Goal: Contribute content: Add original content to the website for others to see

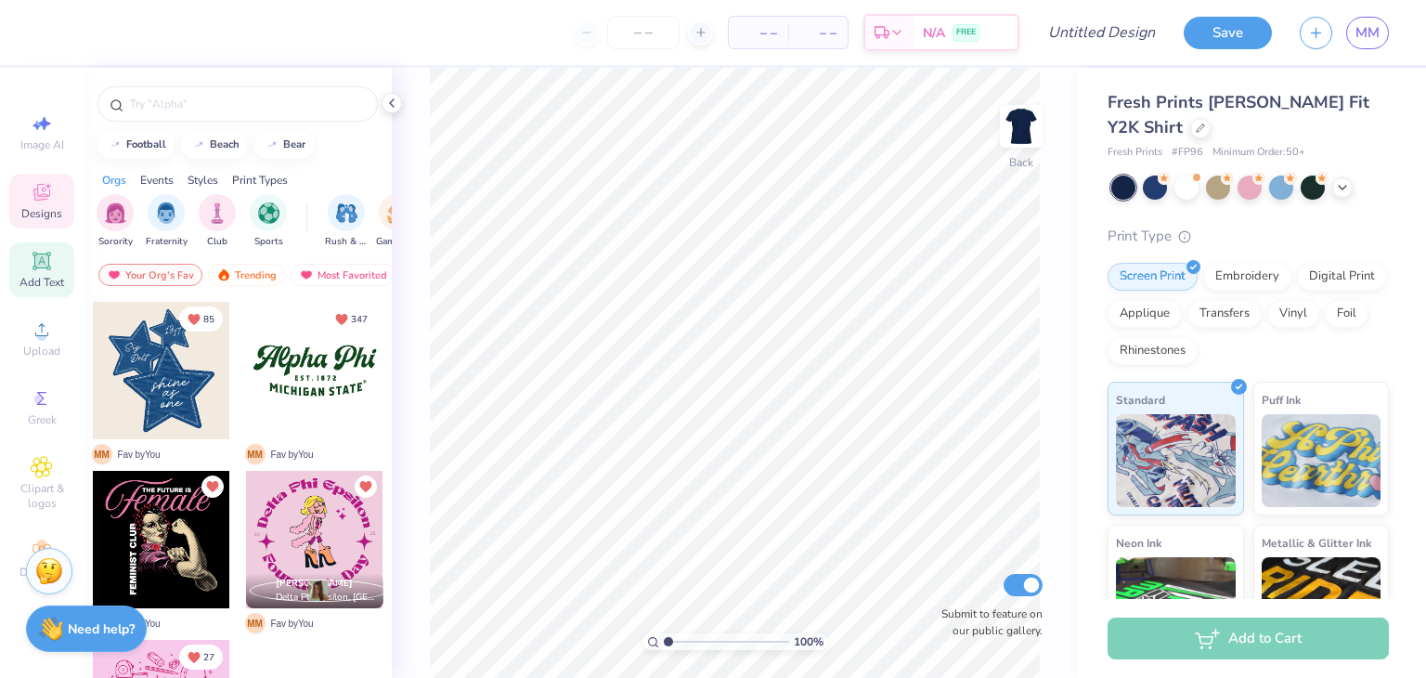
click at [49, 273] on div "Add Text" at bounding box center [41, 269] width 65 height 55
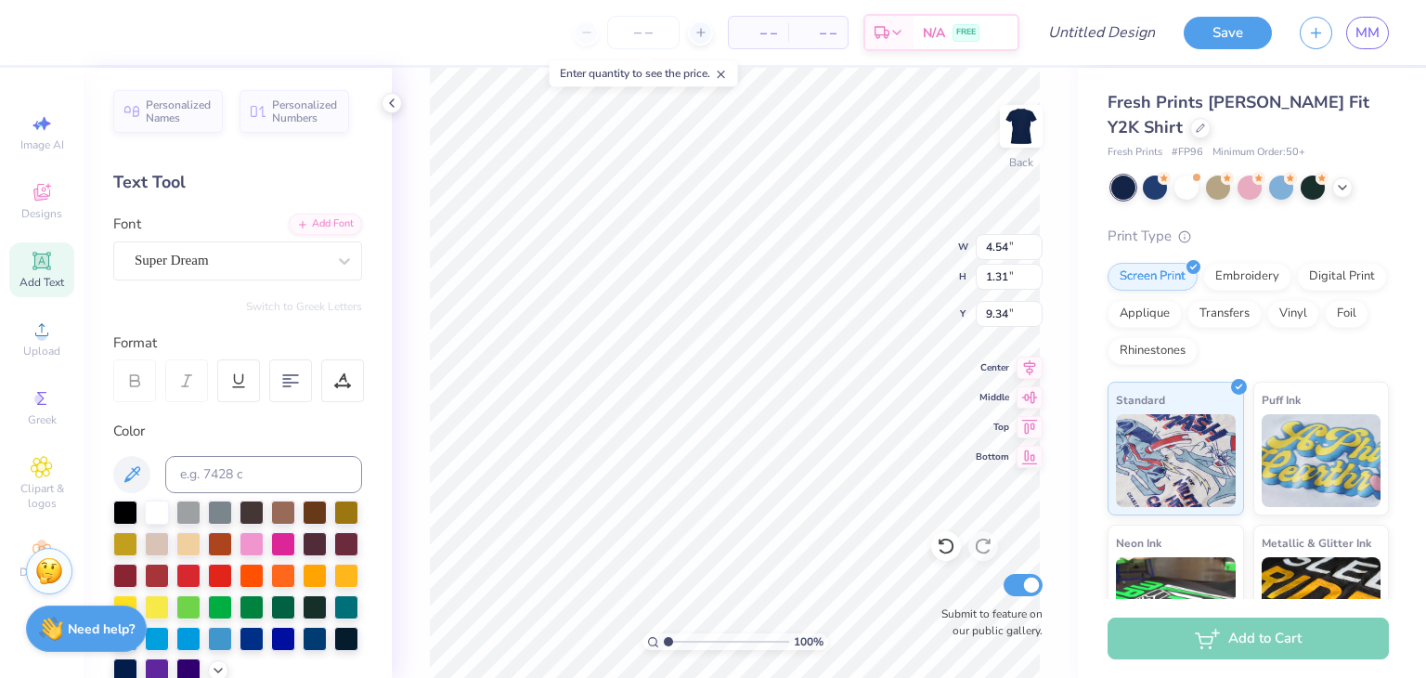
scroll to position [15, 12]
type textarea "Society of Women Engineers"
click at [237, 266] on div "Super Dream" at bounding box center [230, 260] width 195 height 29
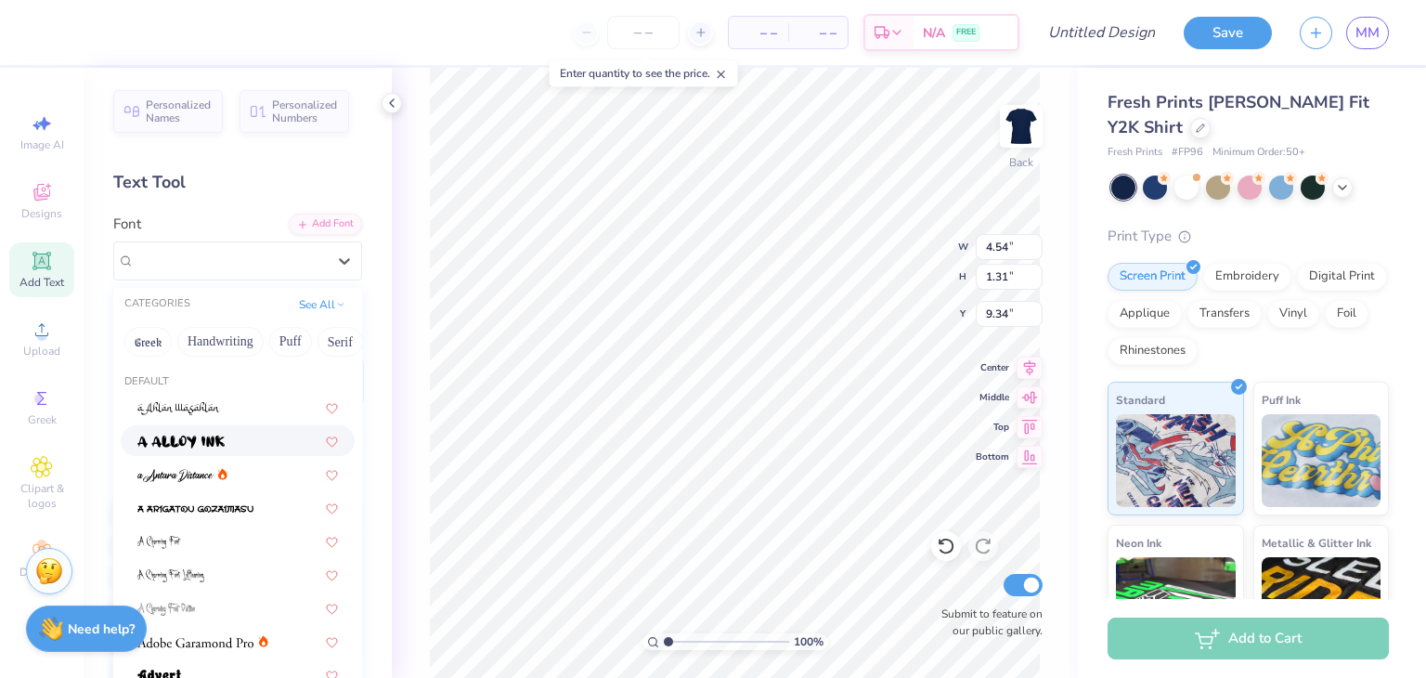
type input "p"
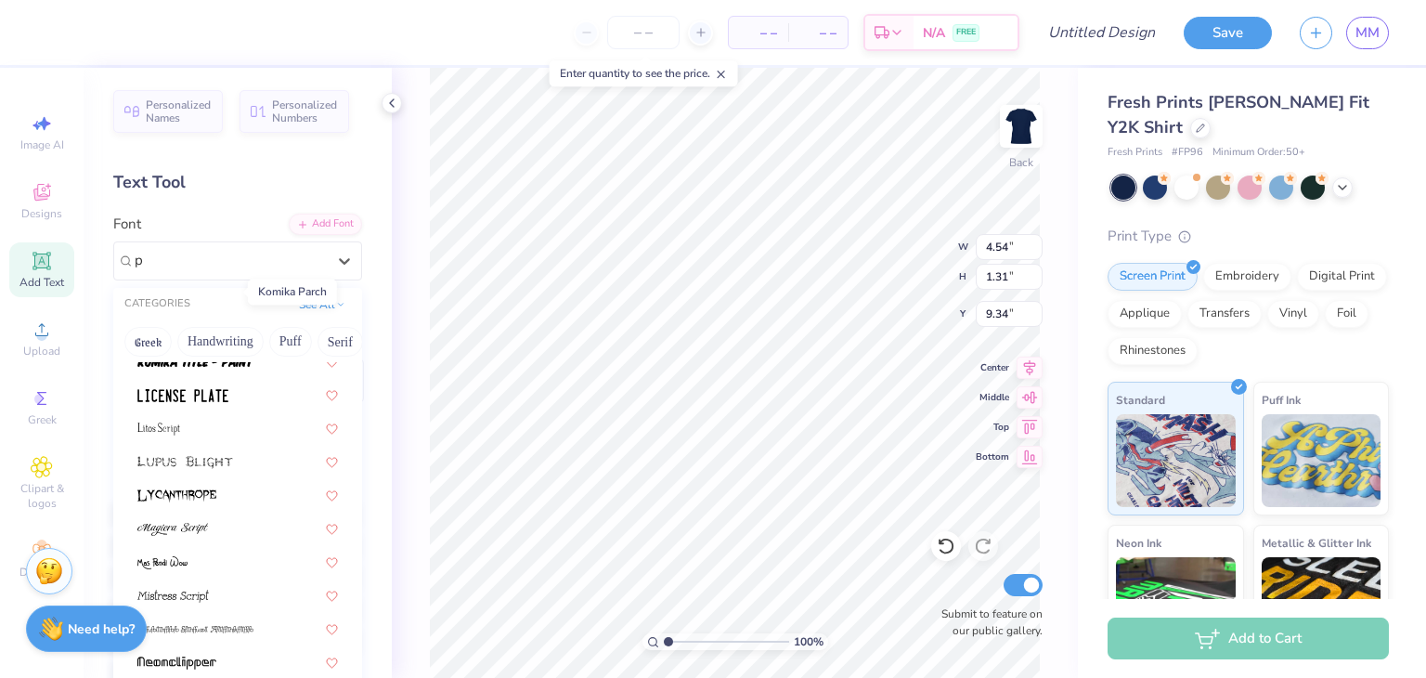
scroll to position [1285, 0]
click at [202, 358] on div "Greek Handwriting Puff Serif Bold Calligraphy Retro Sans Serif Minimal Fantasy …" at bounding box center [237, 341] width 249 height 41
click at [217, 345] on button "Handwriting" at bounding box center [220, 342] width 86 height 30
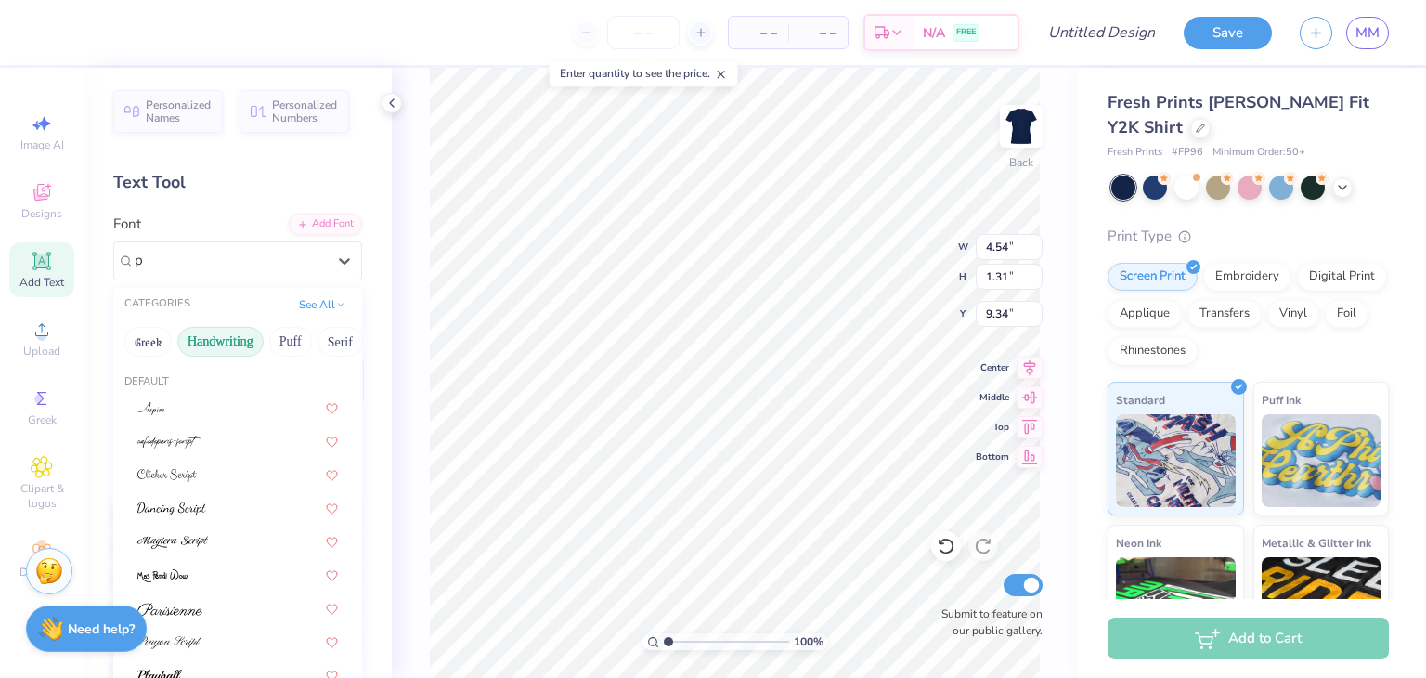
click at [217, 345] on button "Handwriting" at bounding box center [220, 342] width 86 height 30
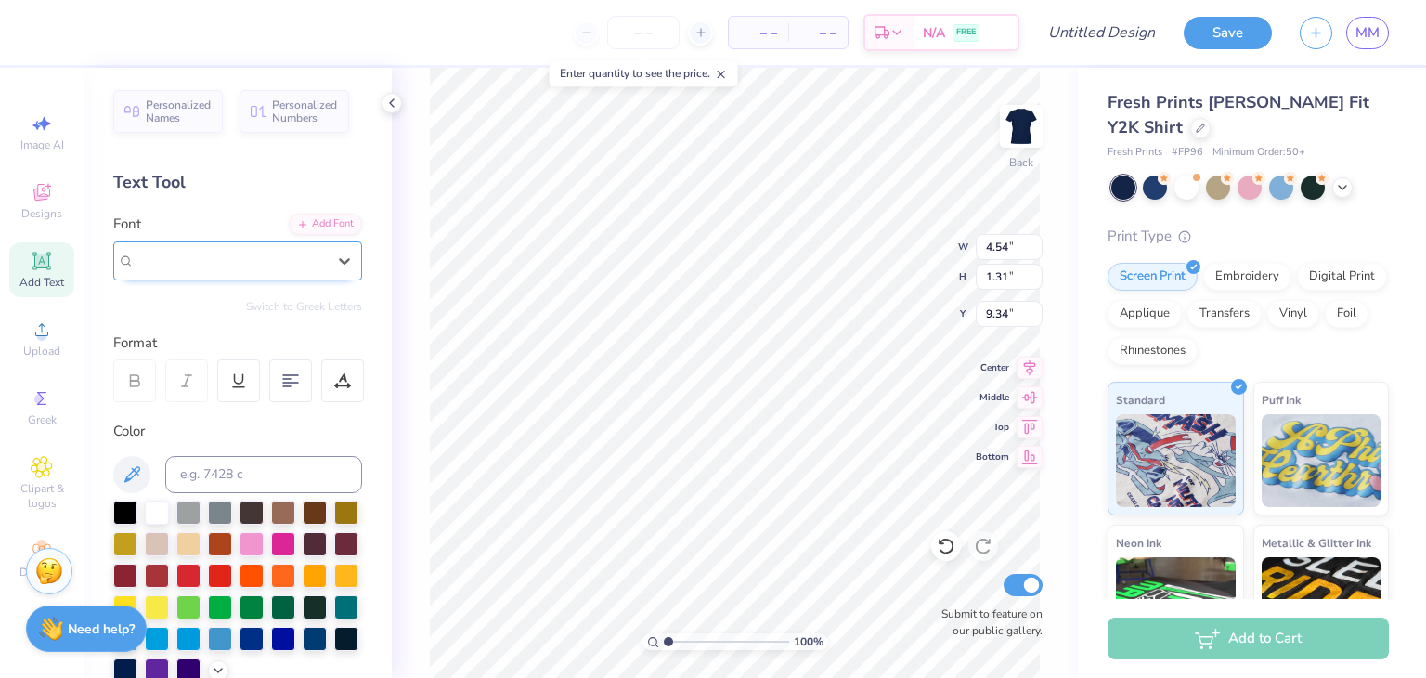
click at [228, 262] on div "Super Dream" at bounding box center [230, 260] width 195 height 29
click at [335, 265] on icon at bounding box center [344, 261] width 19 height 19
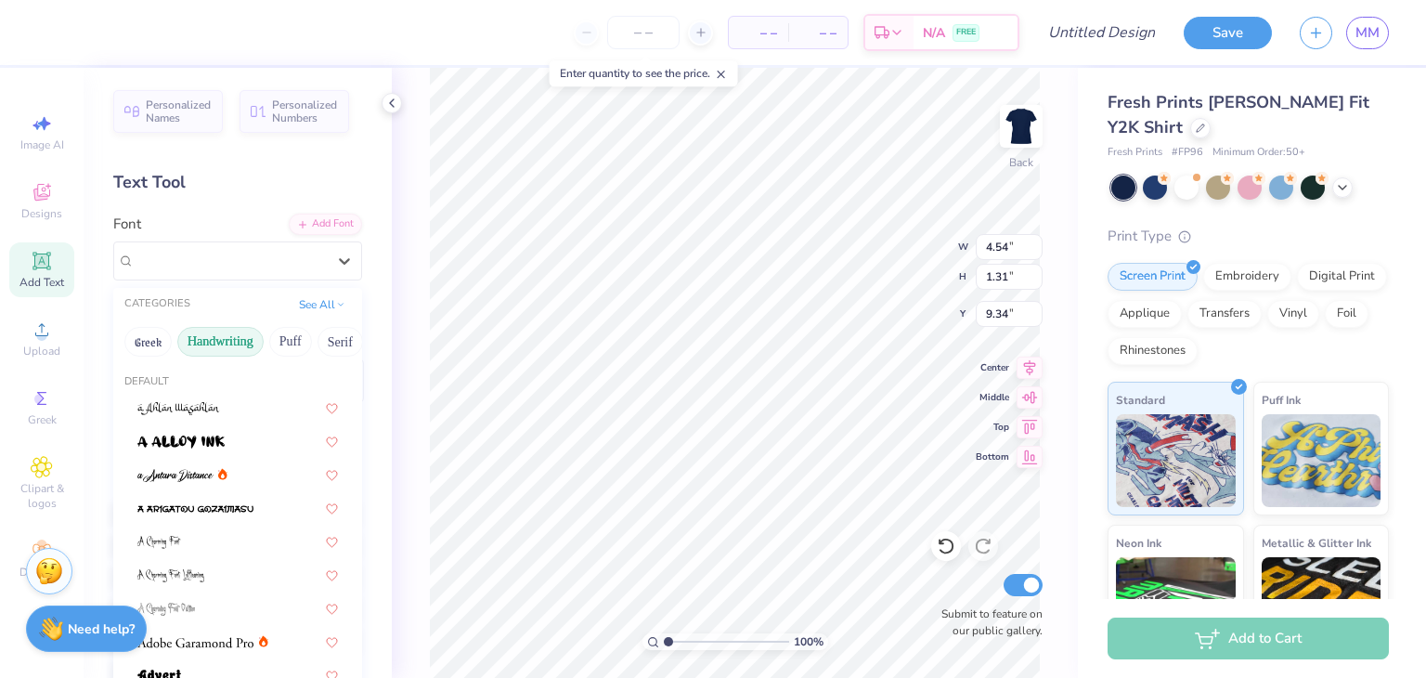
click at [229, 346] on button "Handwriting" at bounding box center [220, 342] width 86 height 30
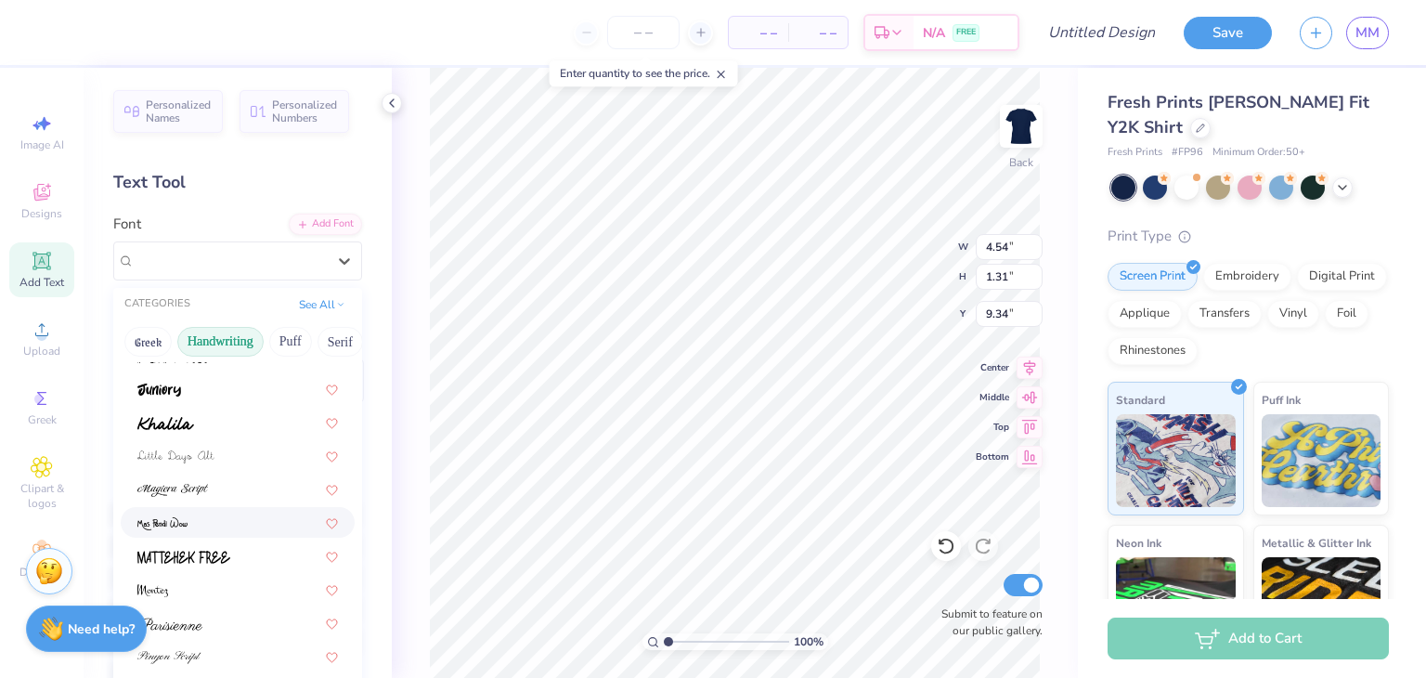
scroll to position [421, 0]
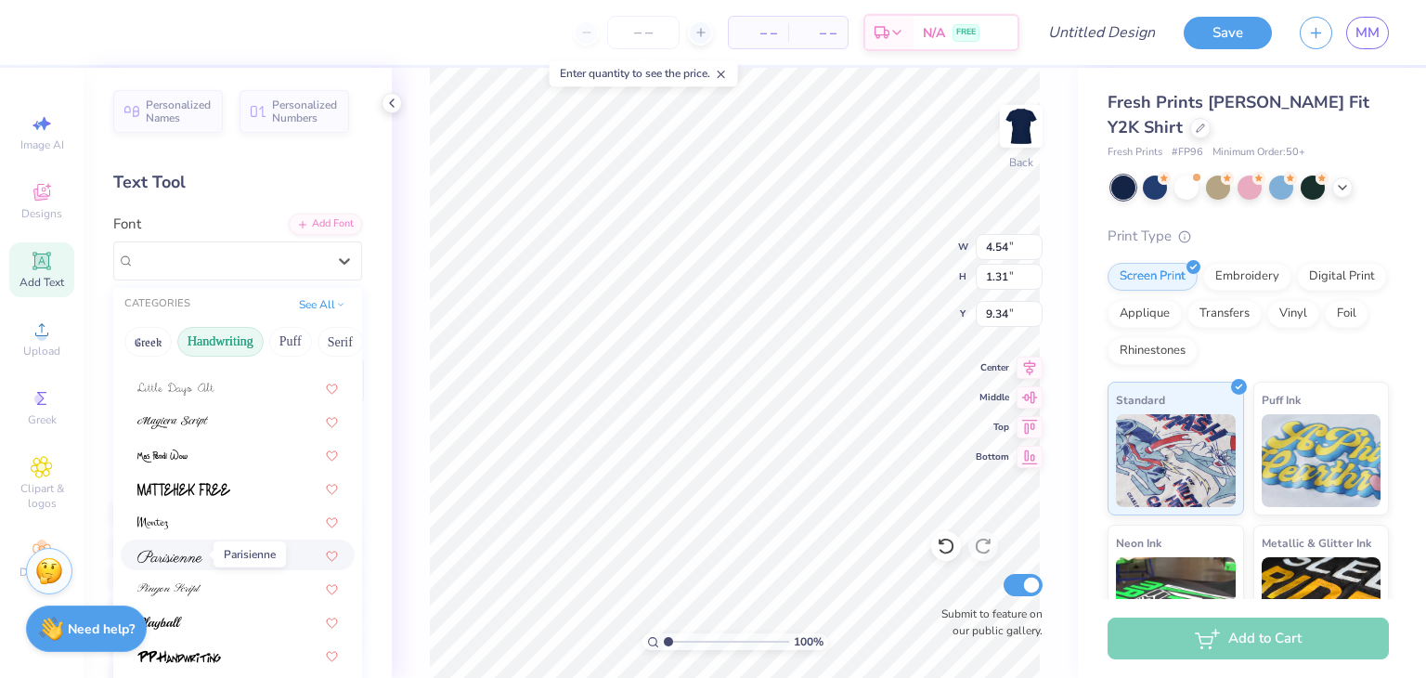
click at [194, 561] on img at bounding box center [169, 556] width 65 height 13
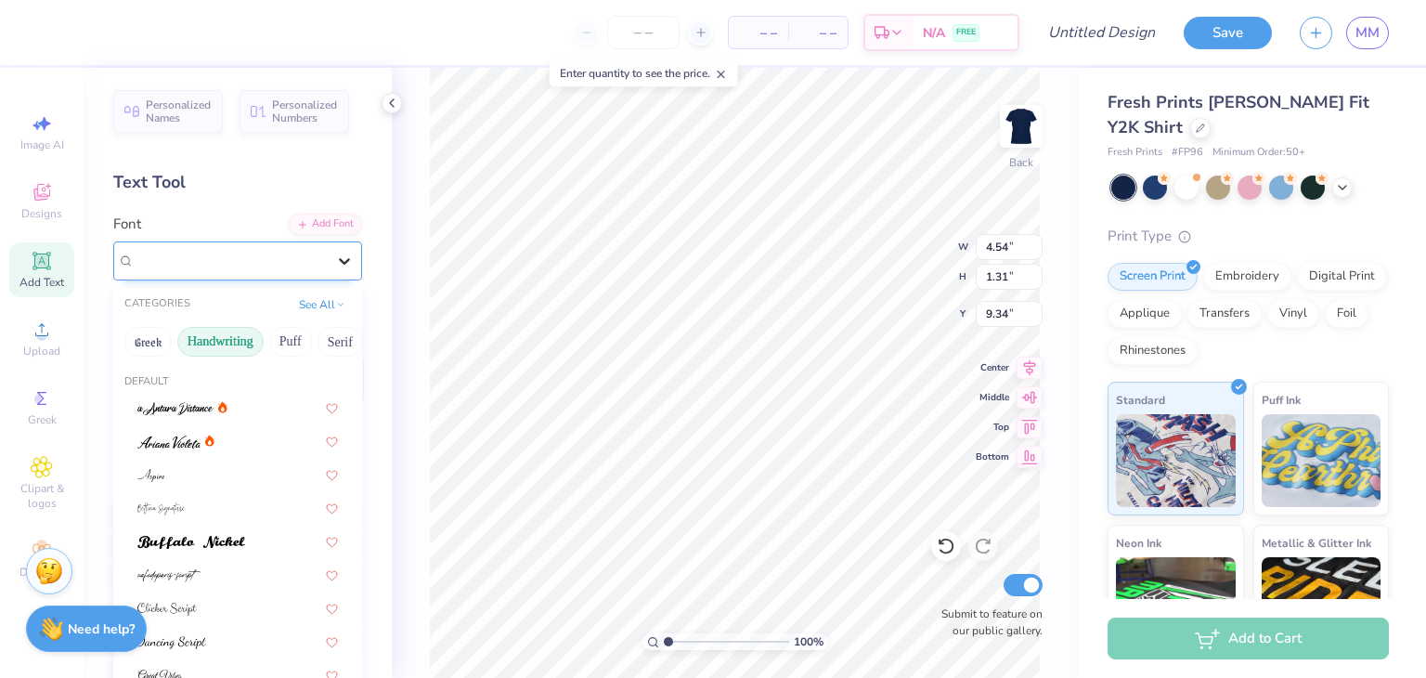
click at [339, 272] on div at bounding box center [344, 260] width 33 height 33
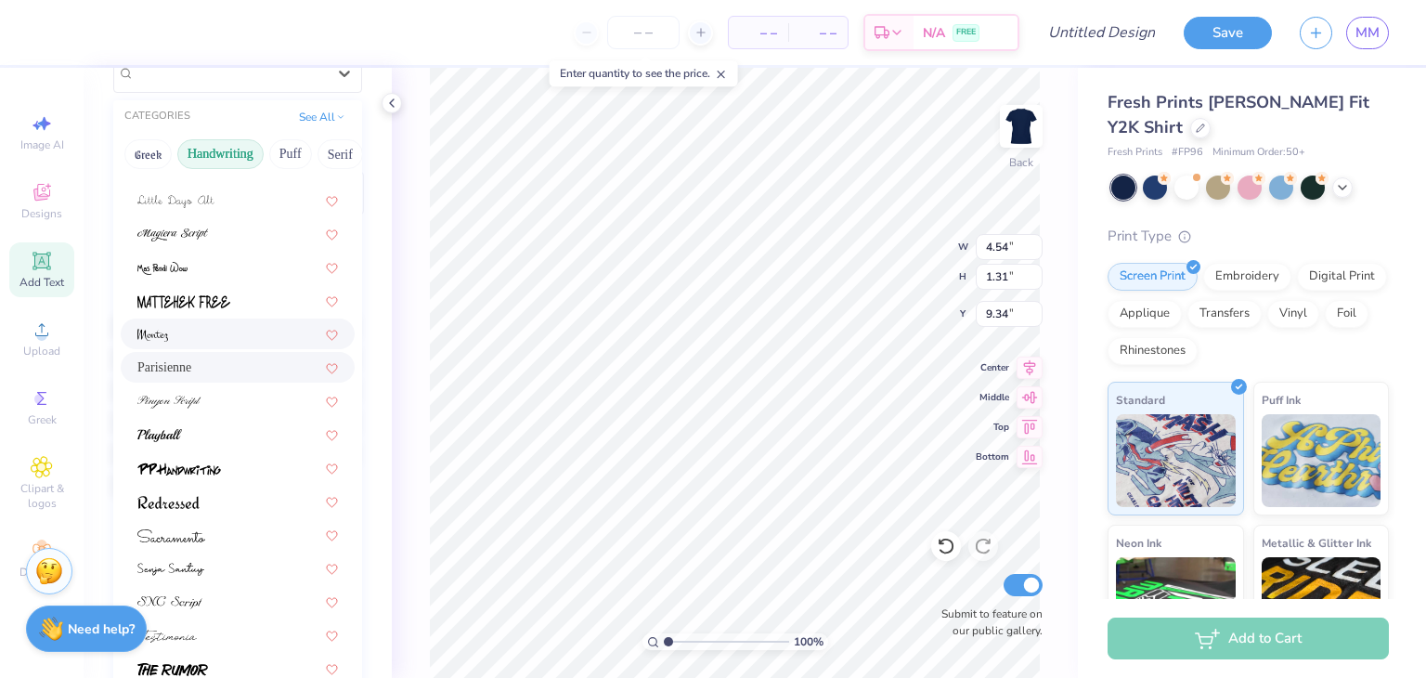
scroll to position [211, 0]
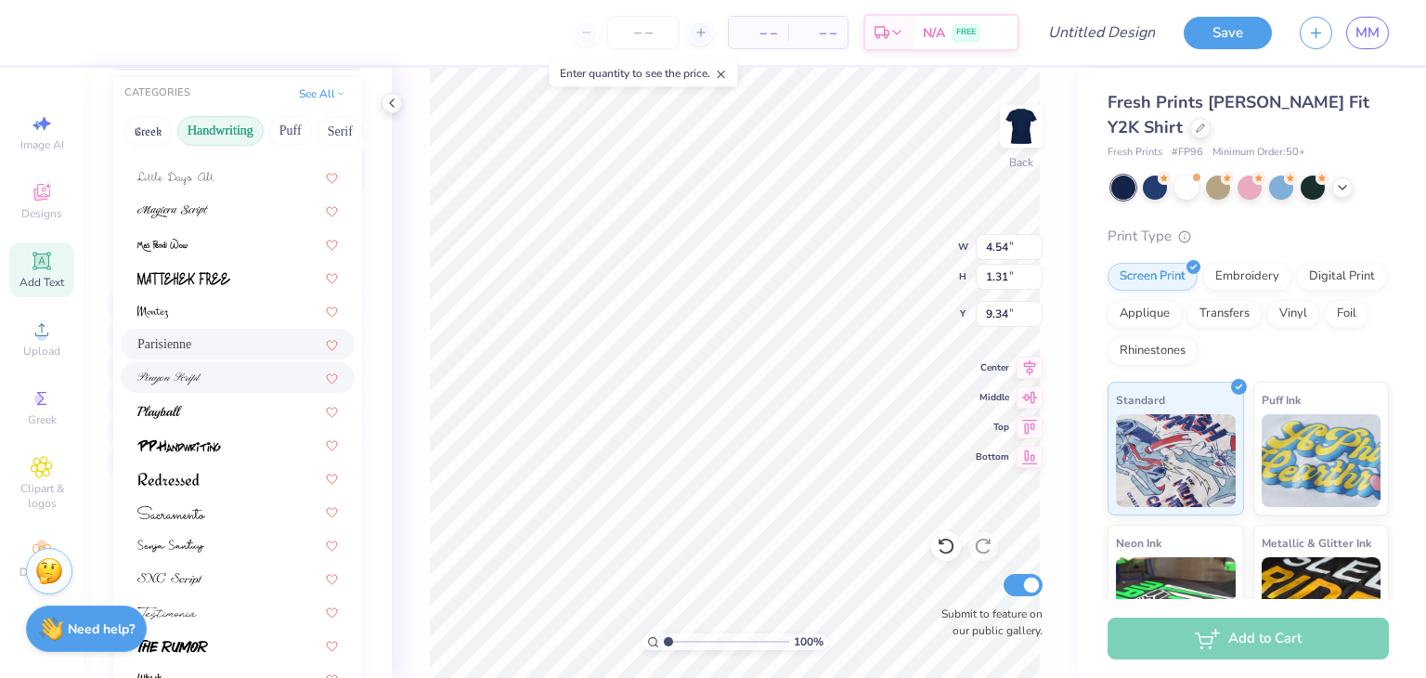
click at [247, 384] on div at bounding box center [237, 378] width 201 height 20
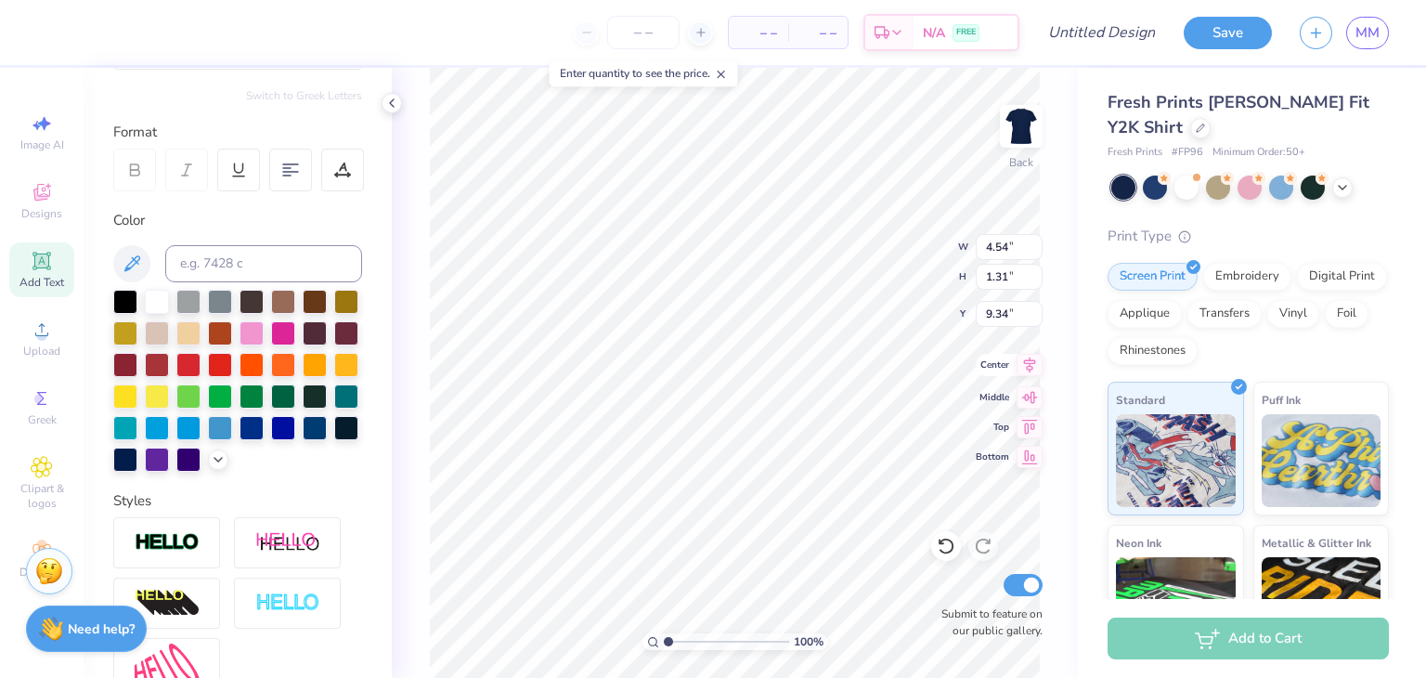
click at [1029, 367] on icon at bounding box center [1030, 365] width 26 height 22
type input "11.65"
type input "1.32"
click at [1029, 391] on icon at bounding box center [1030, 395] width 26 height 22
click at [1033, 419] on icon at bounding box center [1030, 424] width 26 height 22
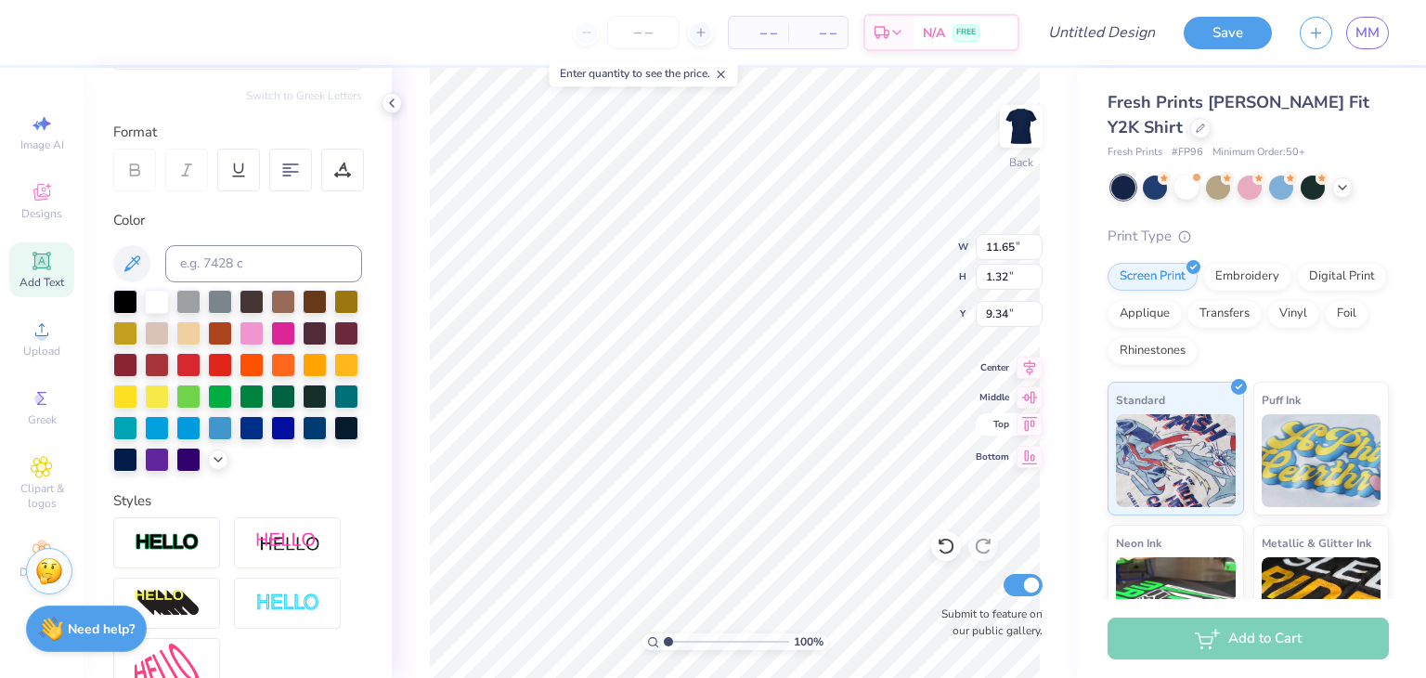
type input "0.50"
click at [47, 198] on icon at bounding box center [41, 192] width 17 height 17
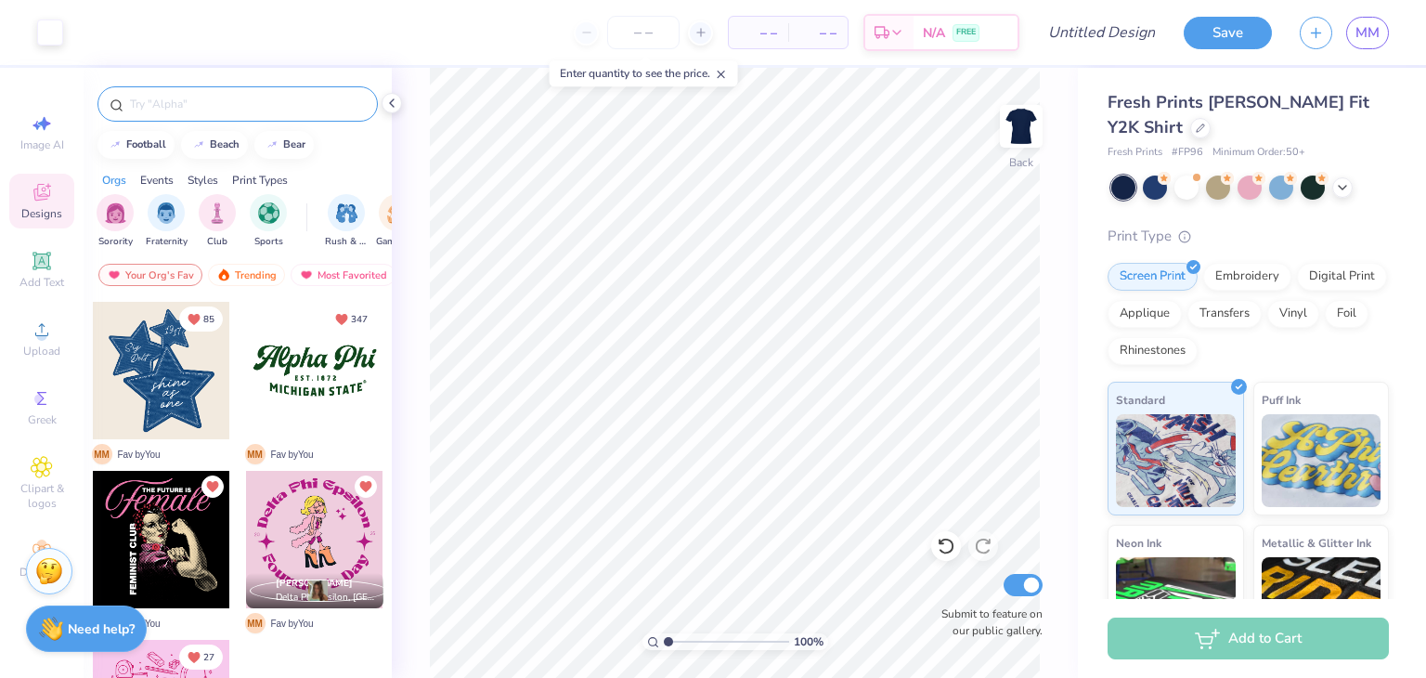
click at [193, 108] on input "text" at bounding box center [247, 104] width 238 height 19
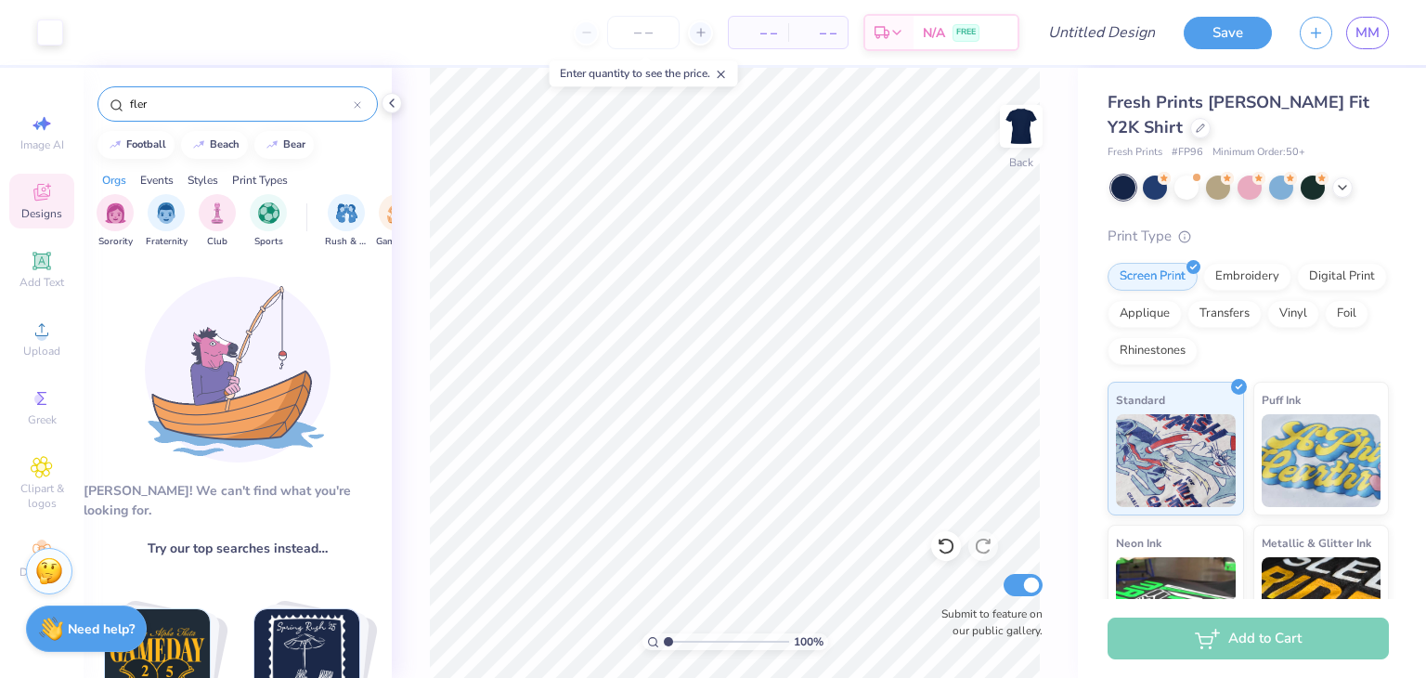
type input "fler"
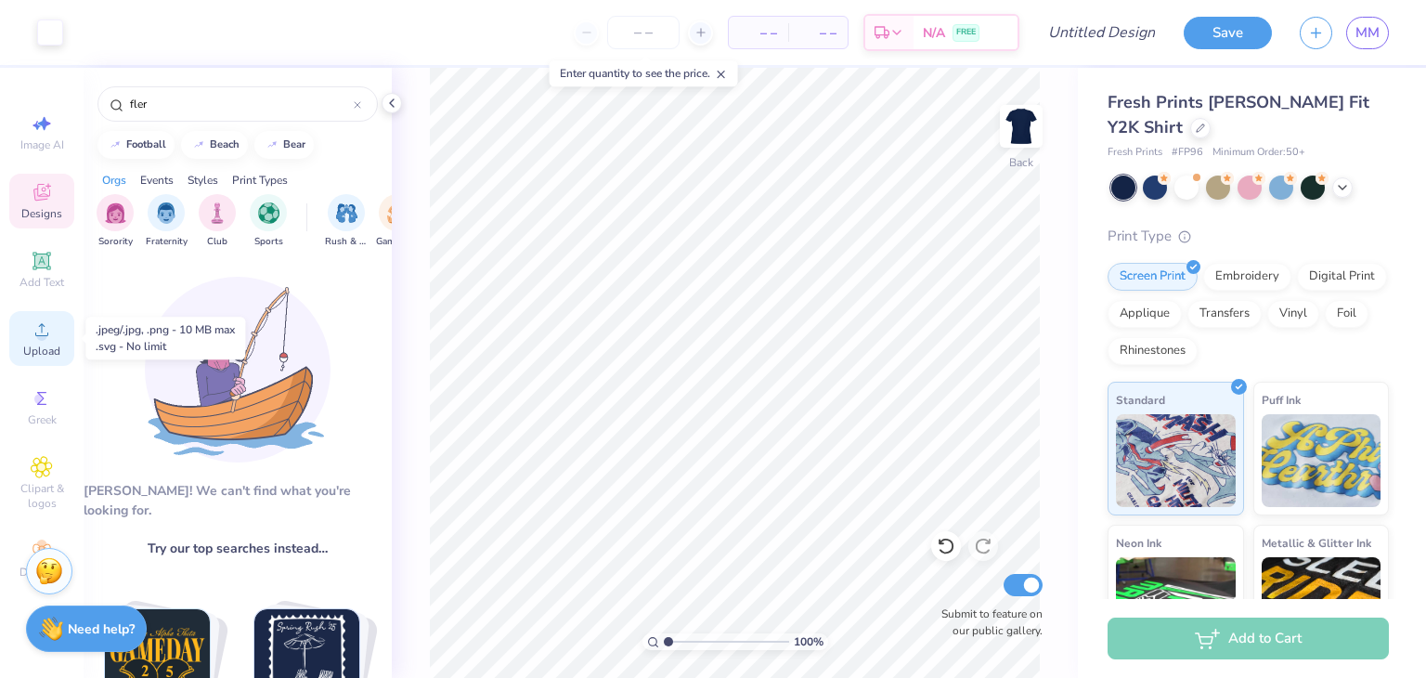
click at [54, 346] on span "Upload" at bounding box center [41, 351] width 37 height 15
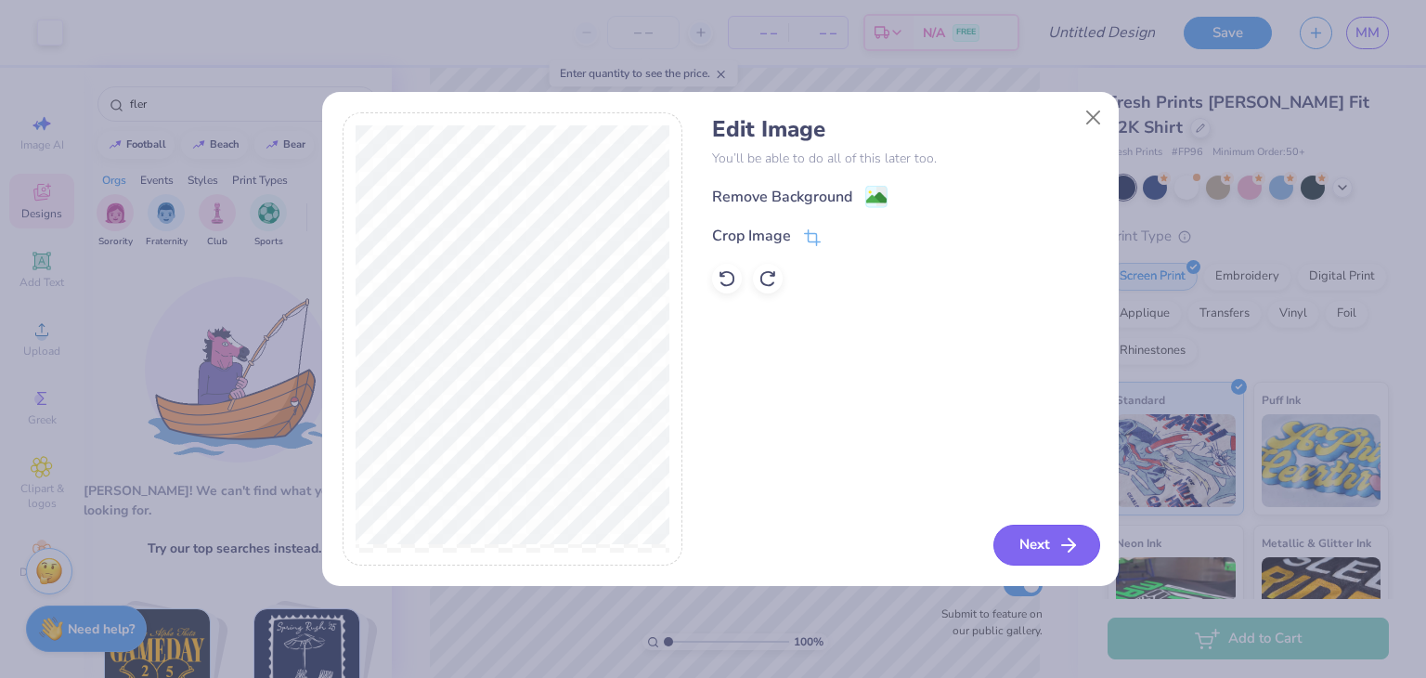
click at [1057, 544] on button "Next" at bounding box center [1047, 545] width 107 height 41
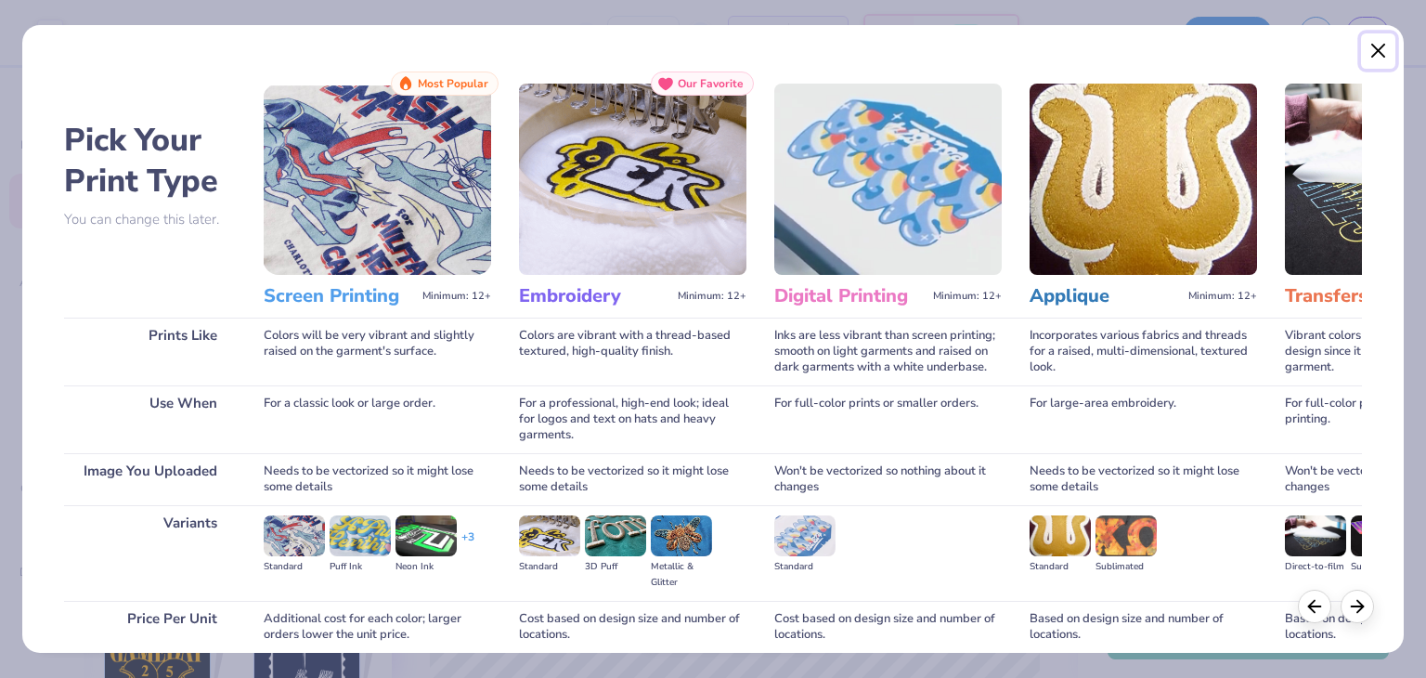
click at [1388, 53] on button "Close" at bounding box center [1378, 50] width 35 height 35
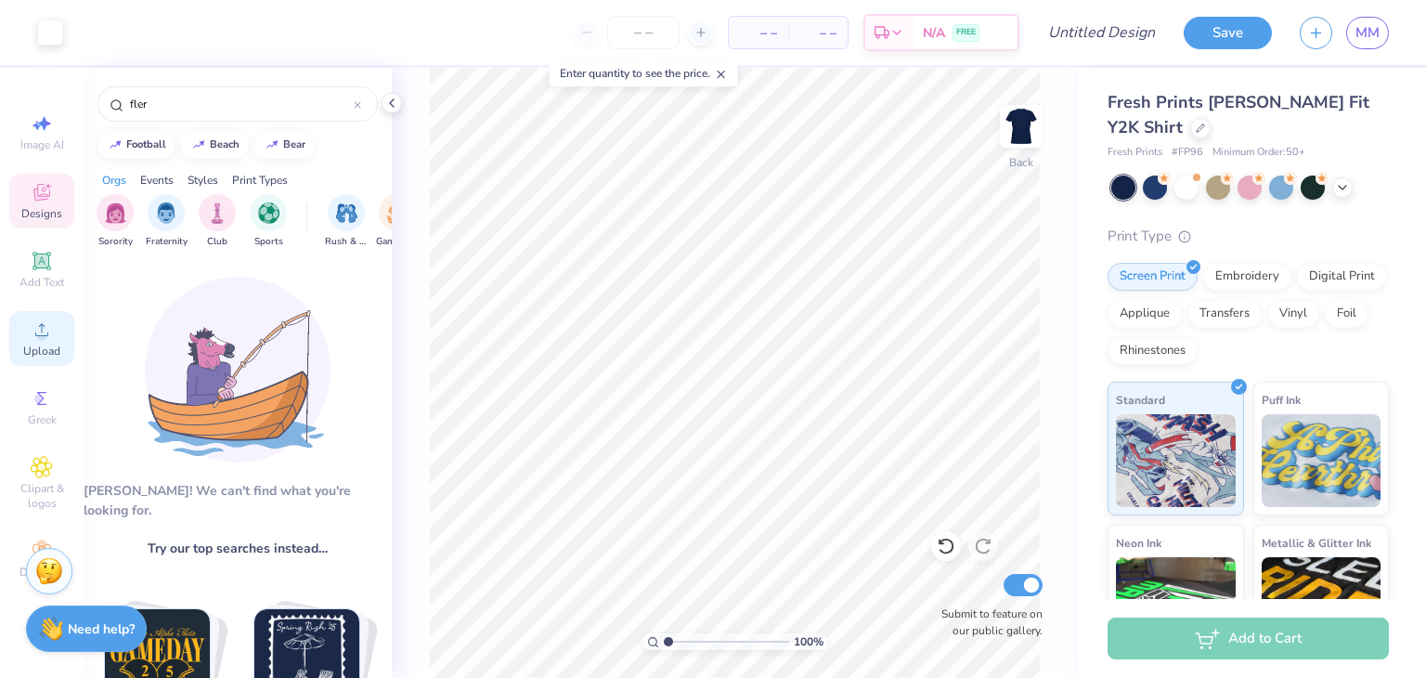
click at [46, 333] on circle at bounding box center [41, 336] width 10 height 10
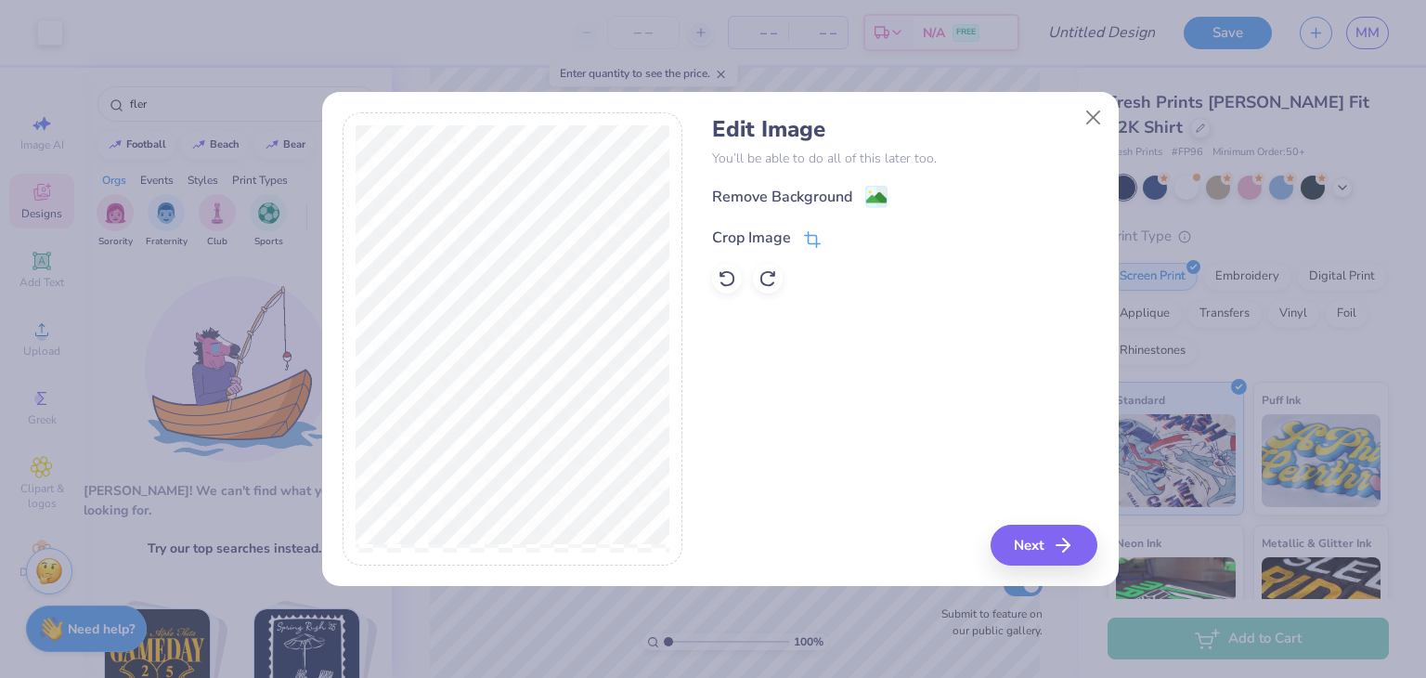
click at [796, 240] on div "Crop Image" at bounding box center [766, 238] width 109 height 22
drag, startPoint x: 1070, startPoint y: 551, endPoint x: 833, endPoint y: 243, distance: 388.0
click at [833, 243] on div "Crop Image" at bounding box center [796, 236] width 168 height 22
click at [834, 243] on div at bounding box center [857, 236] width 46 height 22
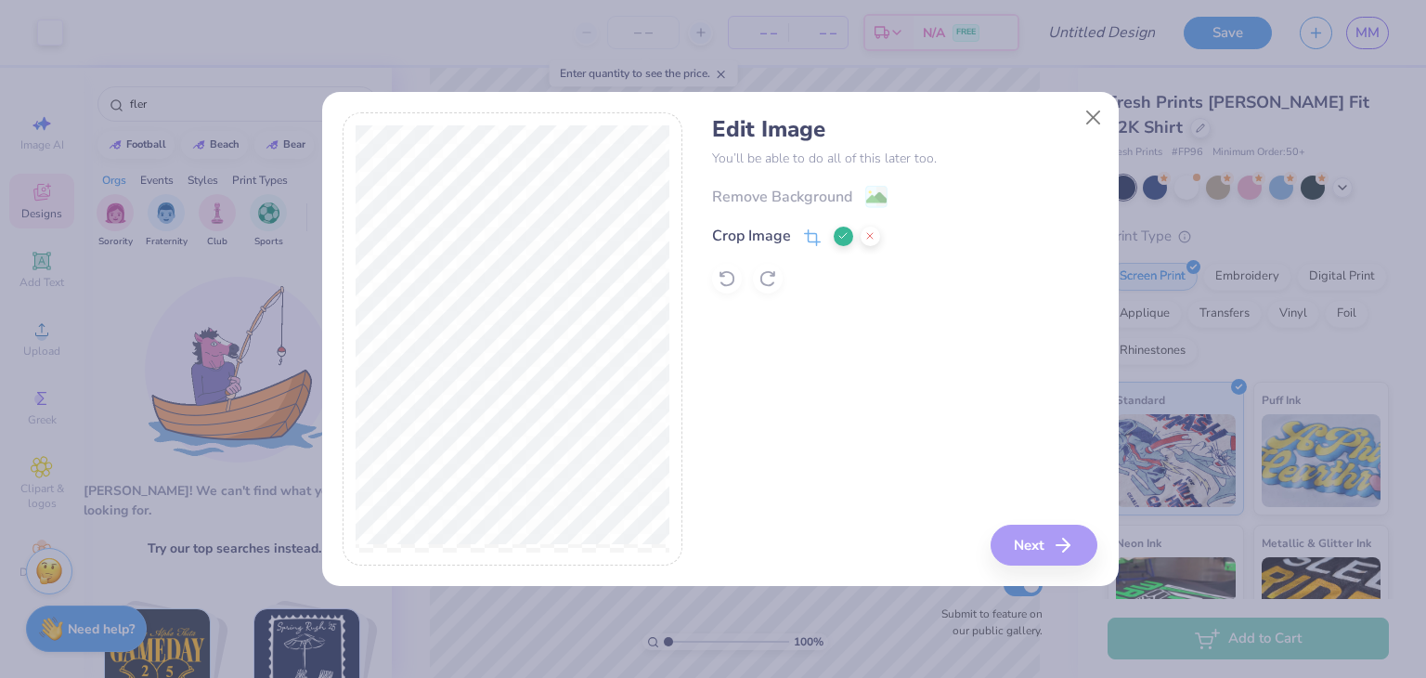
click at [843, 240] on icon at bounding box center [843, 235] width 11 height 11
click at [1026, 553] on button "Next" at bounding box center [1047, 545] width 107 height 41
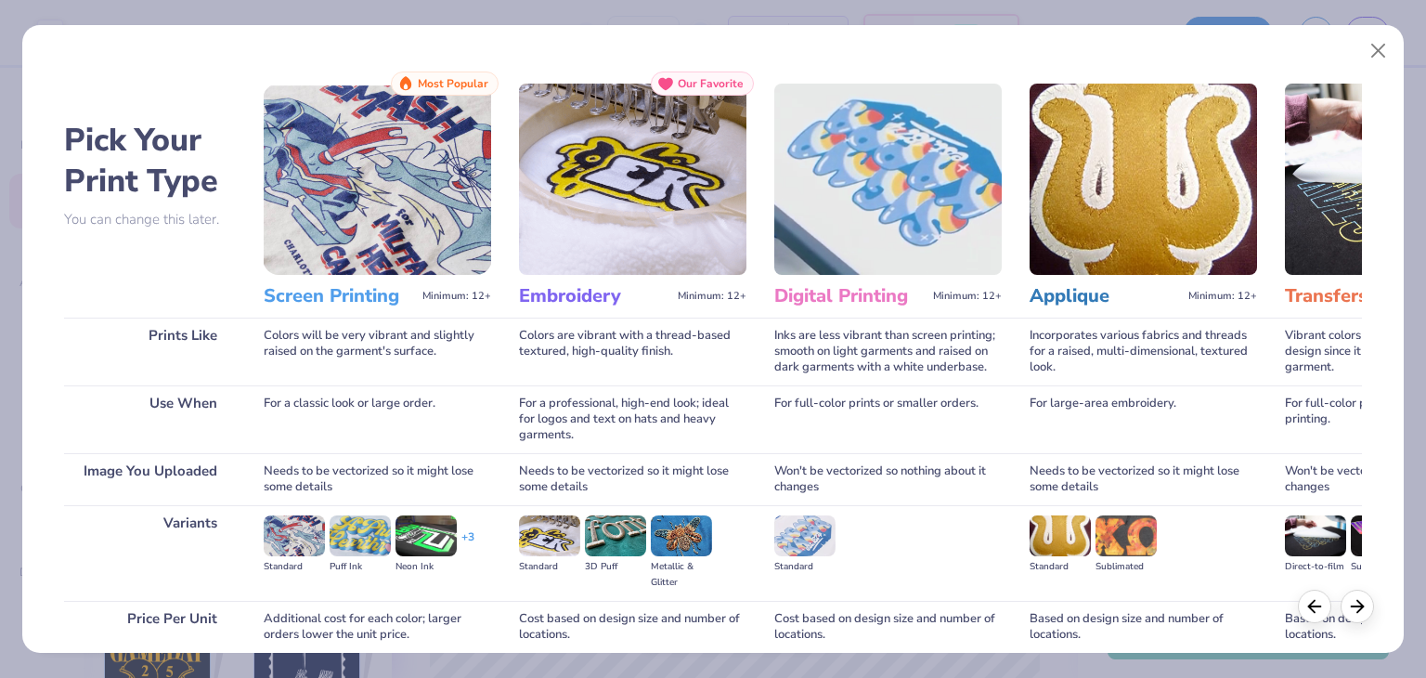
click at [323, 118] on img at bounding box center [378, 179] width 228 height 191
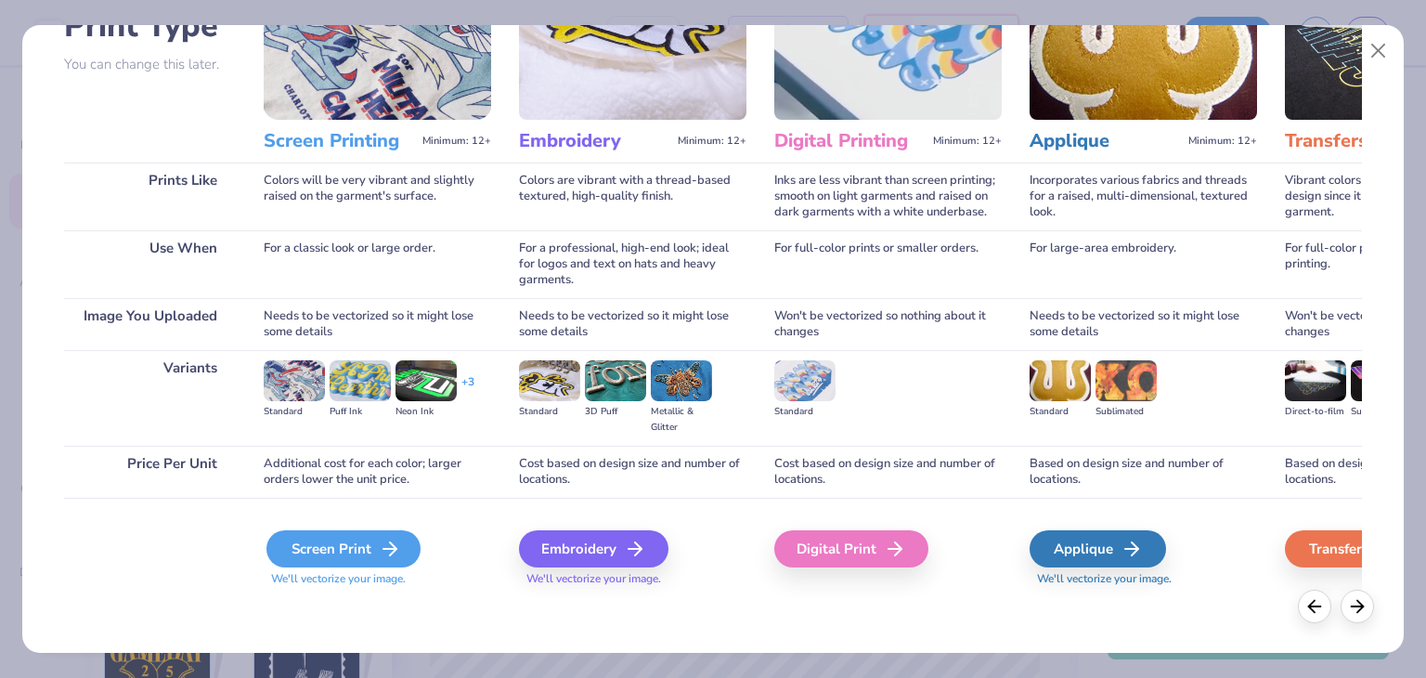
click at [369, 553] on div "Screen Print" at bounding box center [344, 548] width 154 height 37
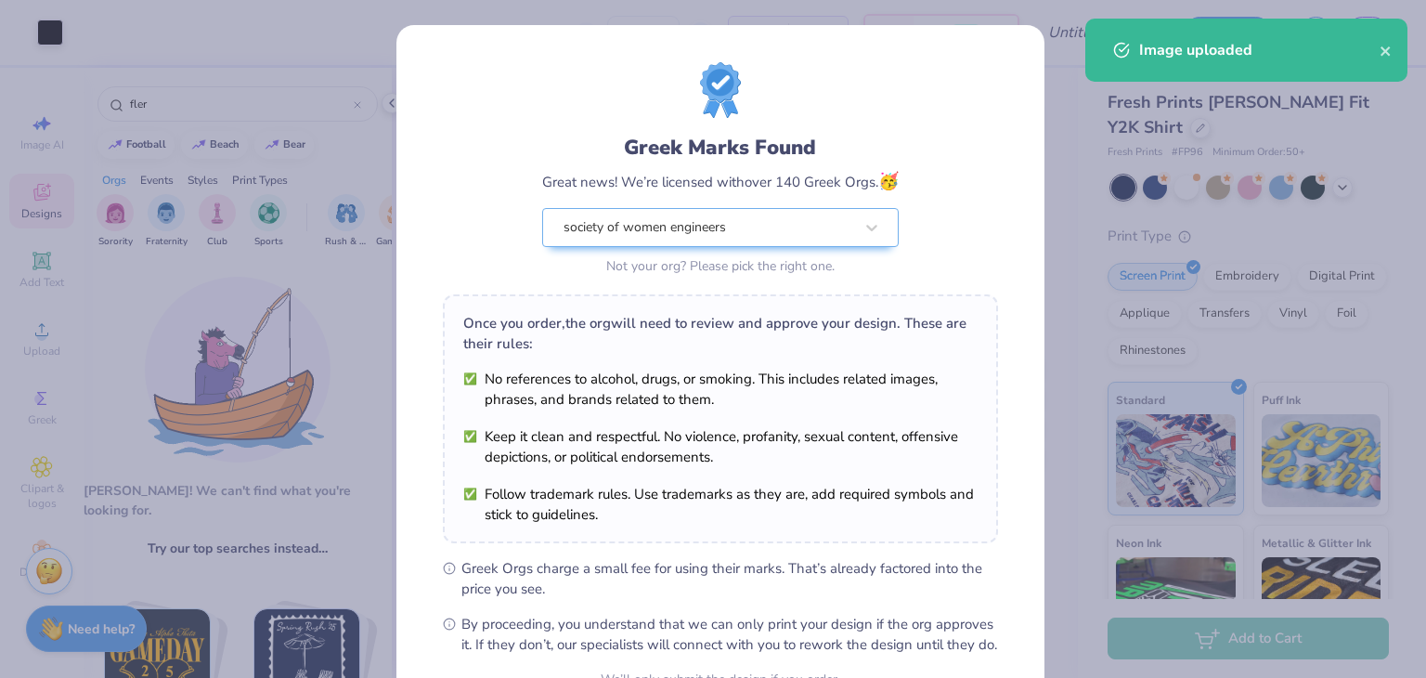
click at [717, 410] on ul "No references to alcohol, drugs, or smoking. This includes related images, phra…" at bounding box center [720, 447] width 514 height 156
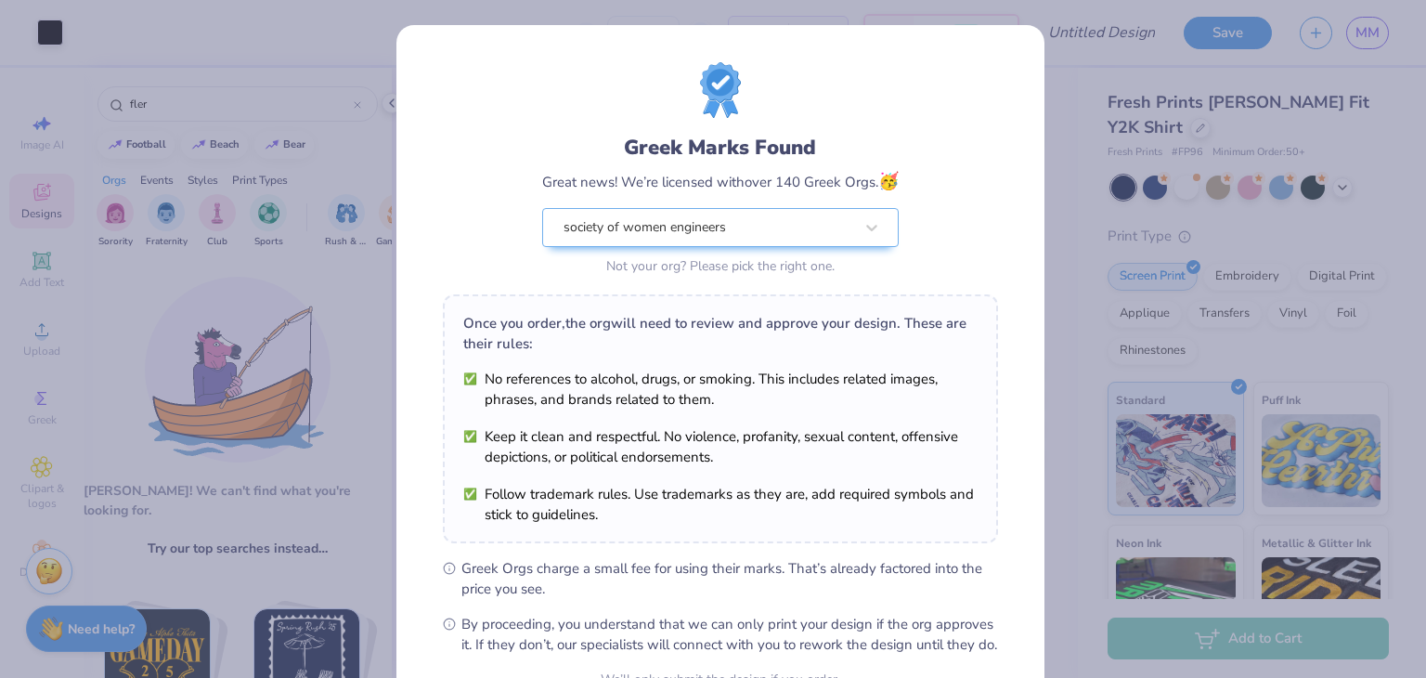
click at [921, 324] on div "Once you order, the org will need to review and approve your design. These are …" at bounding box center [720, 333] width 514 height 41
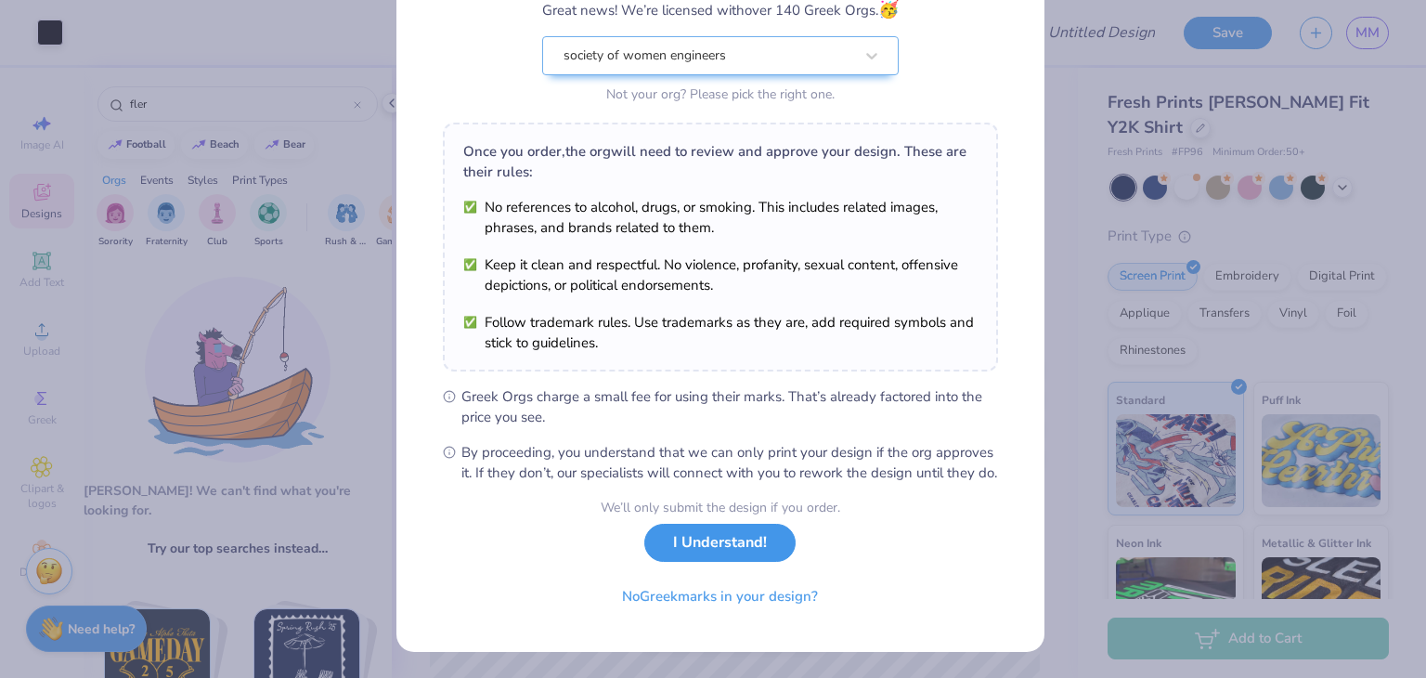
click at [748, 541] on button "I Understand!" at bounding box center [719, 543] width 151 height 38
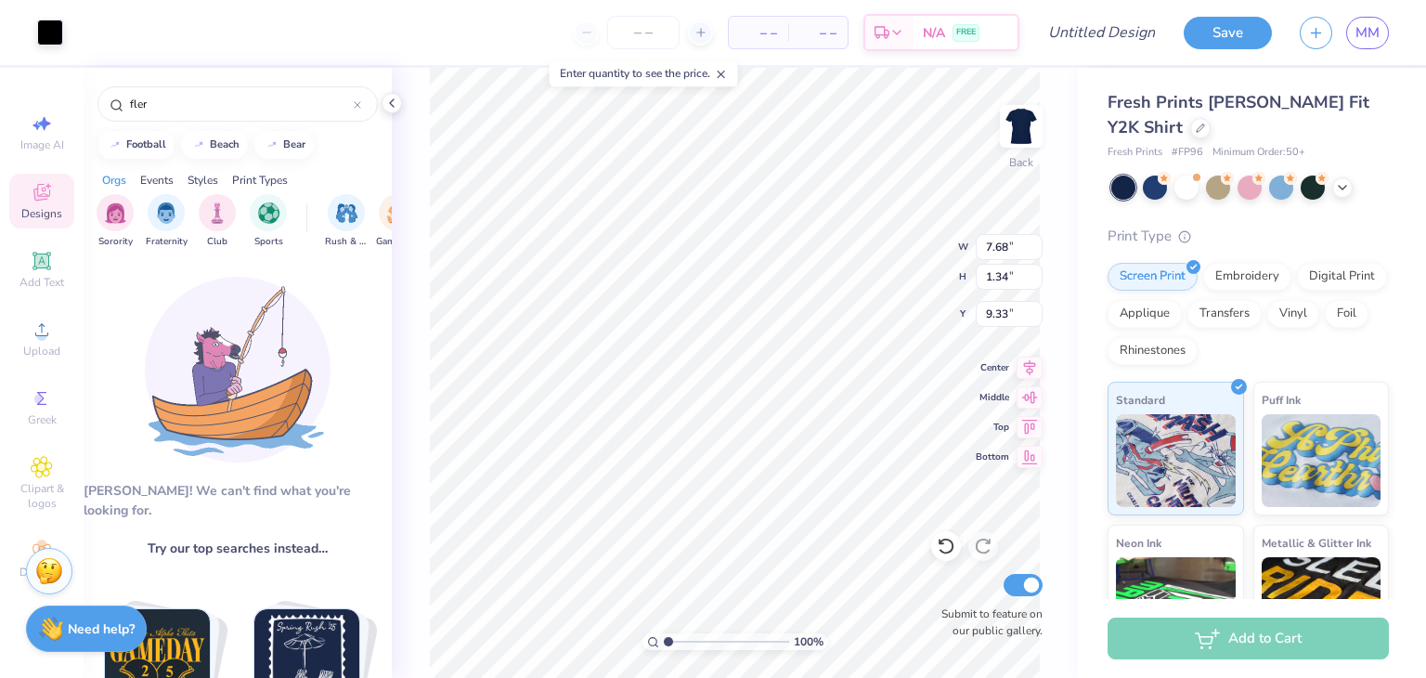
scroll to position [0, 0]
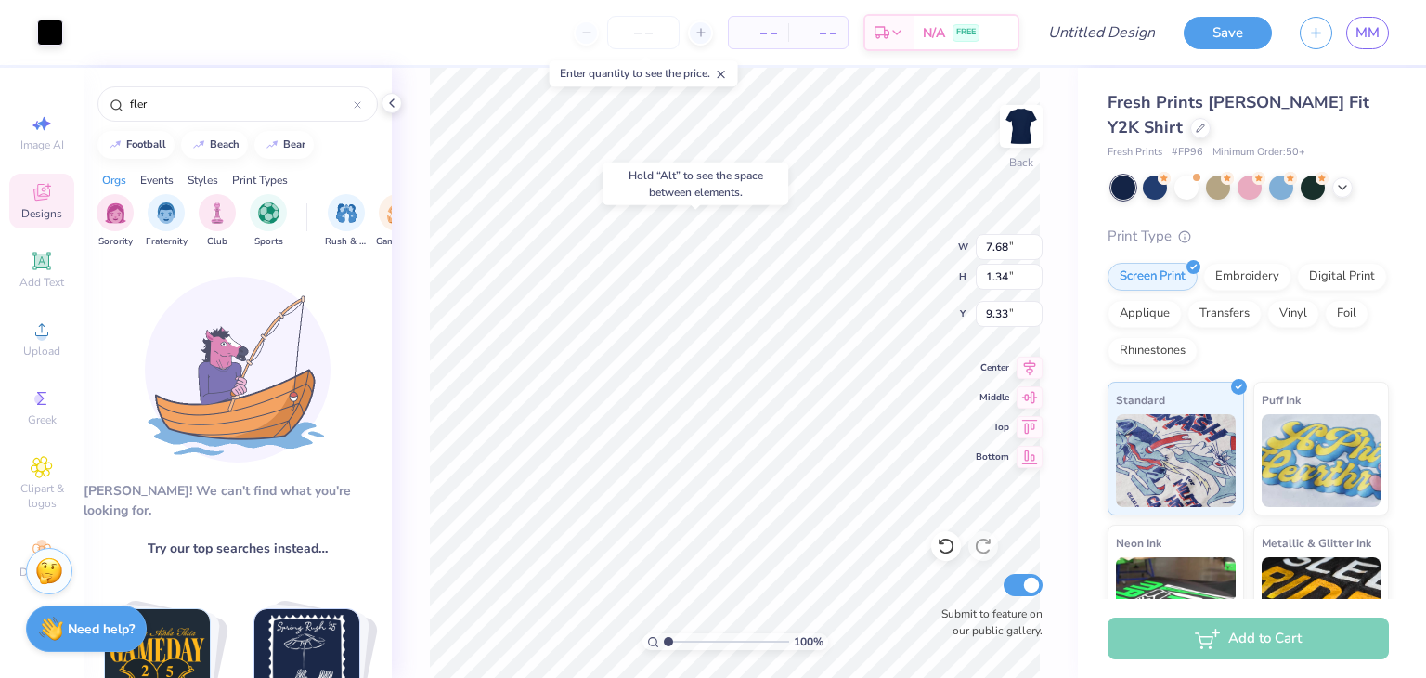
type input "2.75"
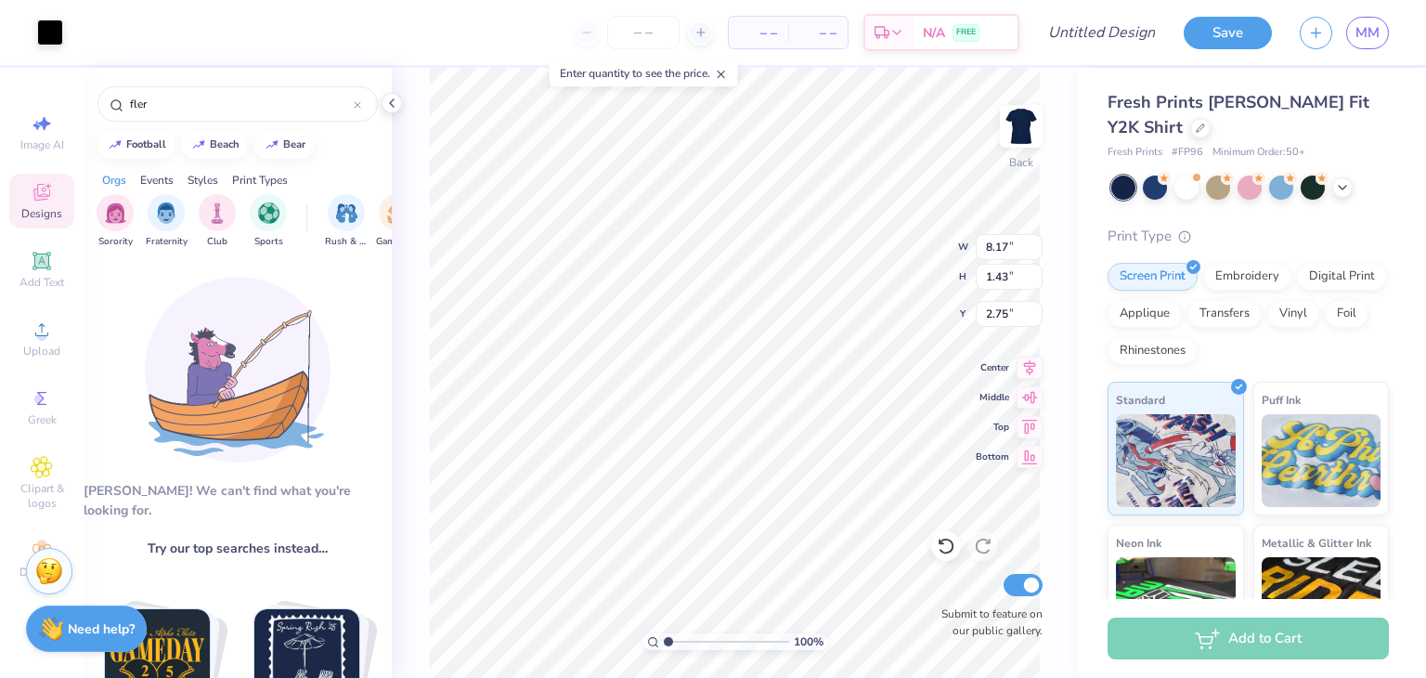
type input "8.17"
type input "1.43"
type input "2.28"
type input "9.90"
type input "1.73"
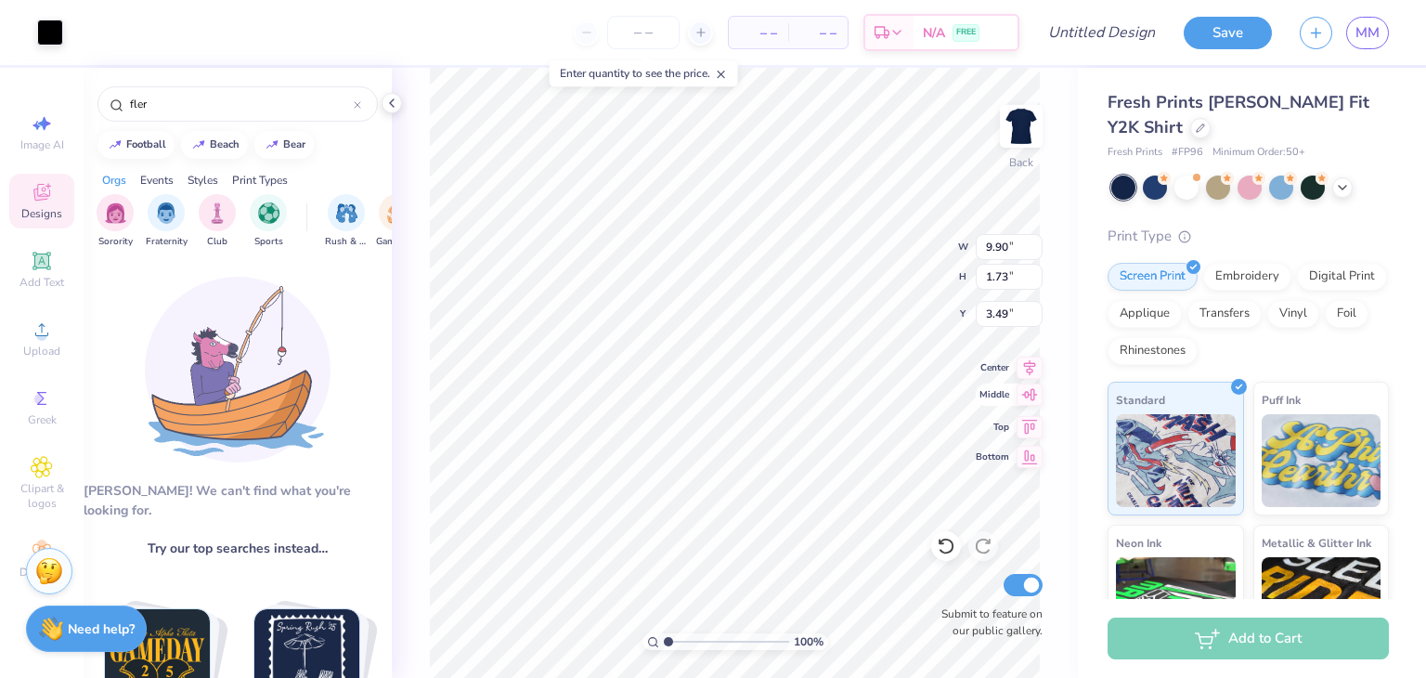
click at [1018, 396] on icon at bounding box center [1030, 395] width 26 height 22
click at [1017, 369] on icon at bounding box center [1030, 365] width 26 height 22
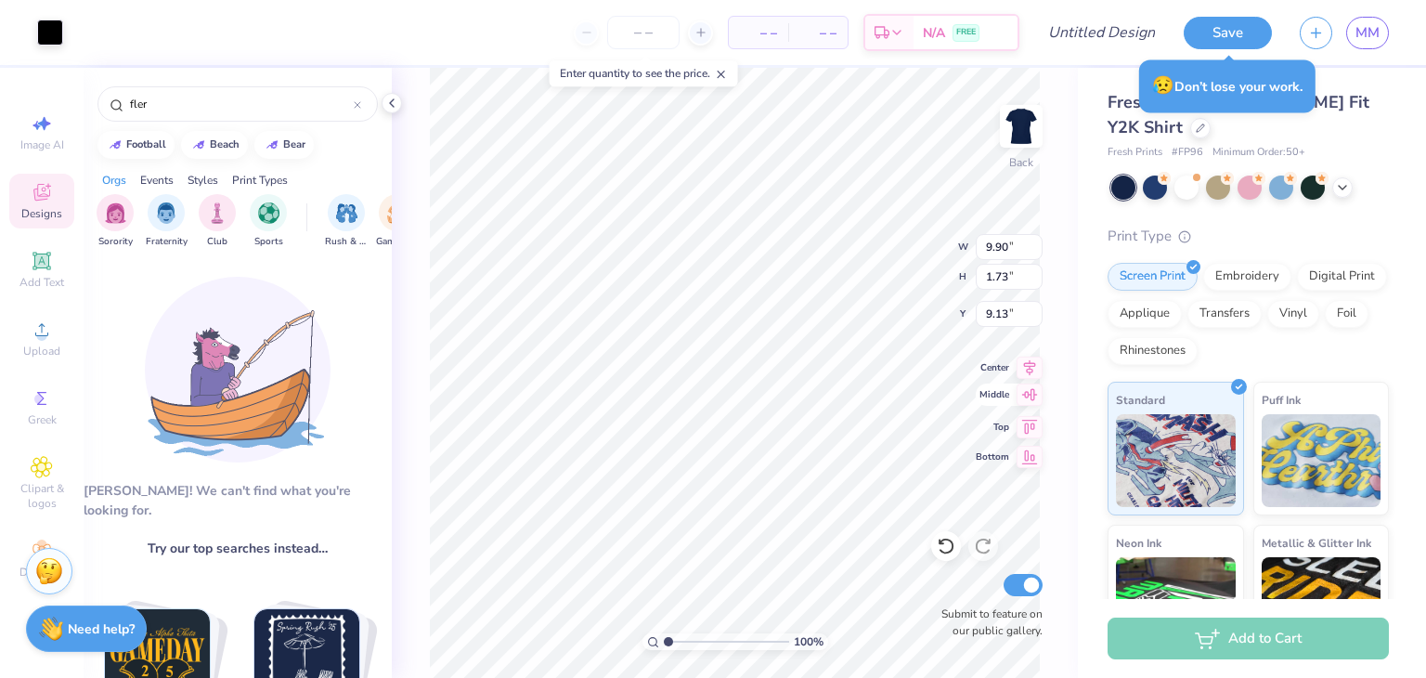
type input "2.13"
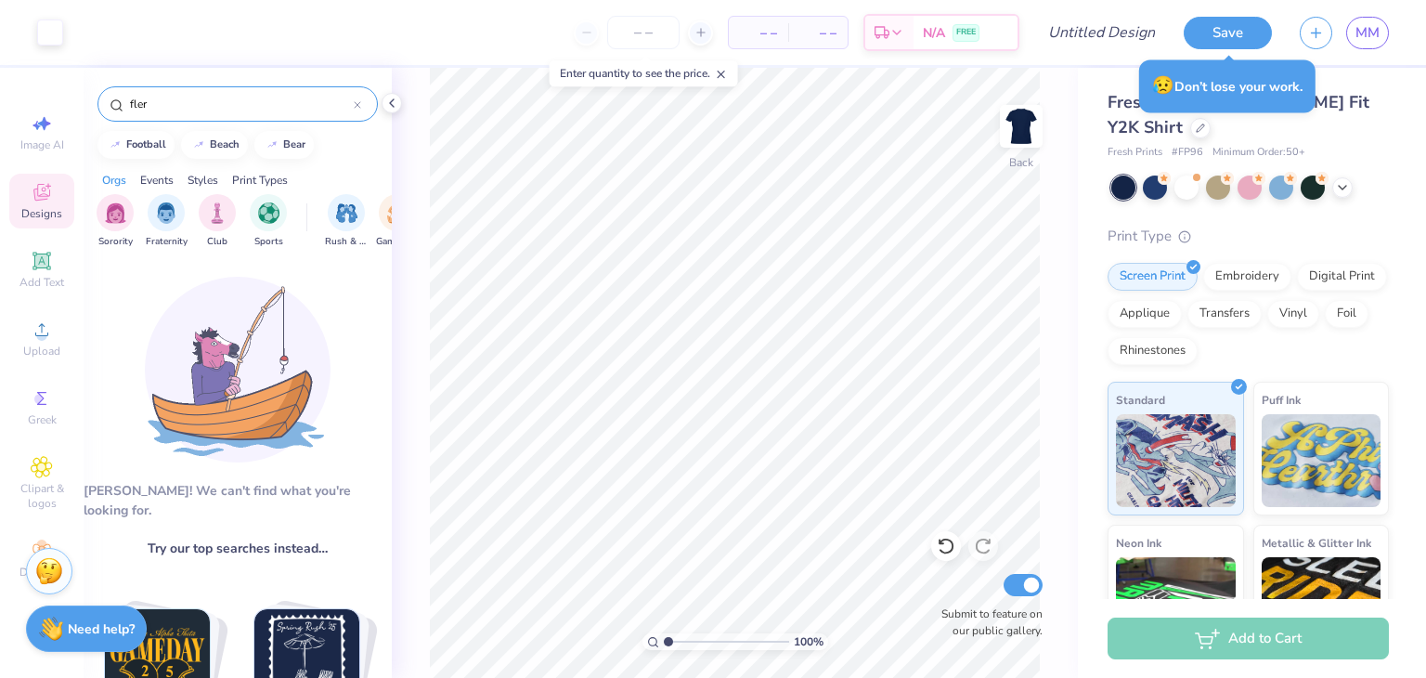
click at [202, 111] on input "fler" at bounding box center [241, 104] width 226 height 19
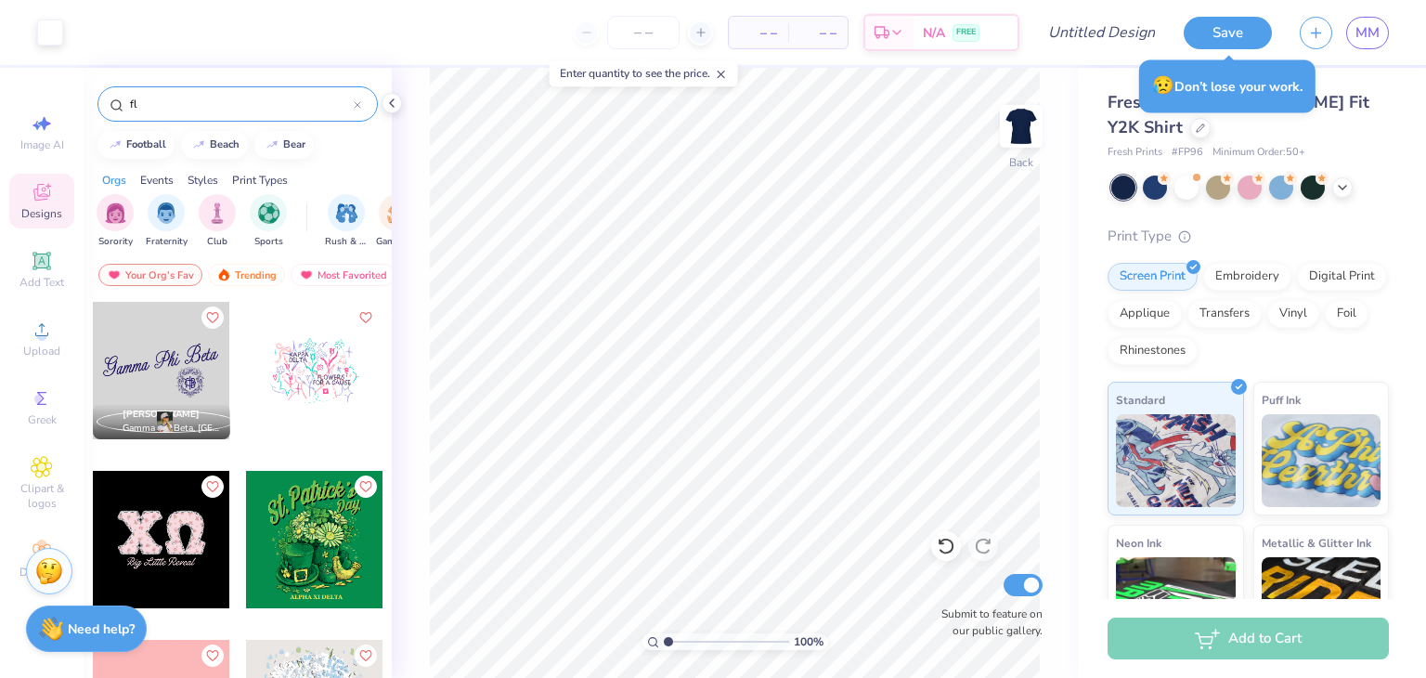
type input "f"
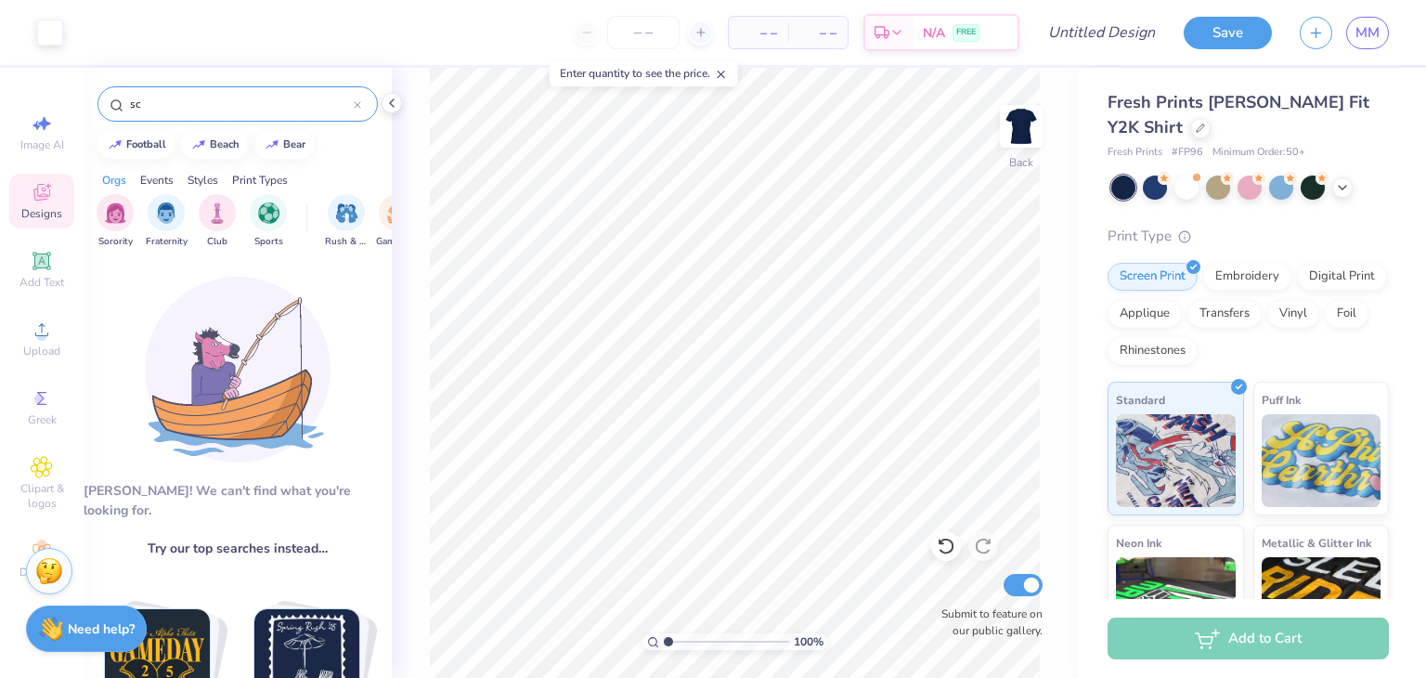
type input "s"
